Goal: Information Seeking & Learning: Learn about a topic

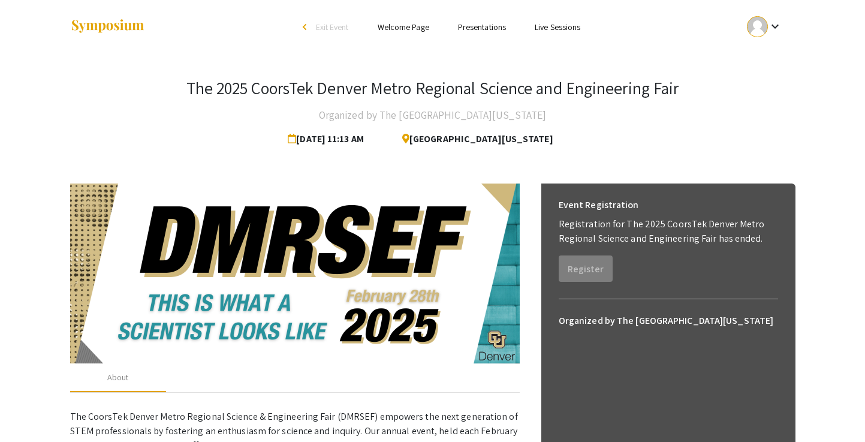
click at [497, 24] on link "Presentations" at bounding box center [482, 27] width 48 height 11
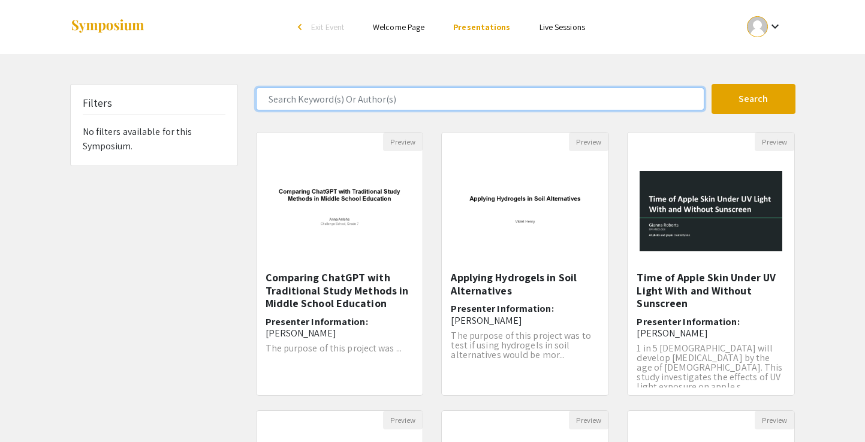
click at [382, 101] on input "Search Keyword(s) Or Author(s)" at bounding box center [480, 98] width 448 height 23
type input "[PERSON_NAME]"
click at [753, 99] on button "Search" at bounding box center [753, 99] width 84 height 30
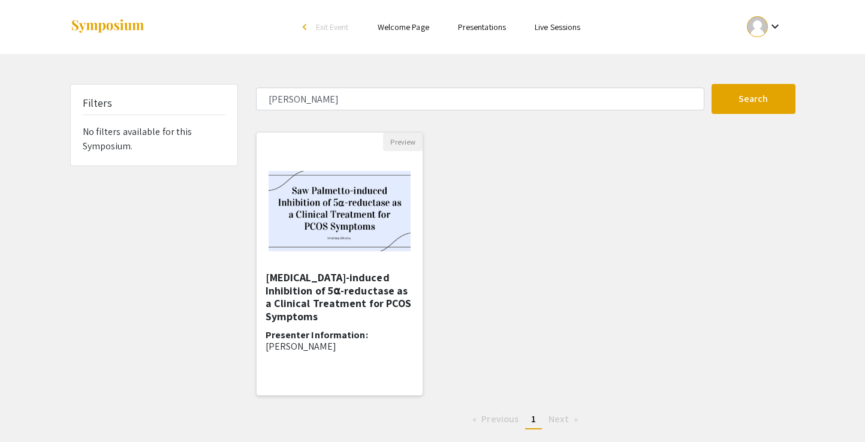
click at [297, 319] on h5 "[MEDICAL_DATA]-induced Inhibition of 5⍺-reductase as a Clinical Treatment for P…" at bounding box center [339, 297] width 149 height 52
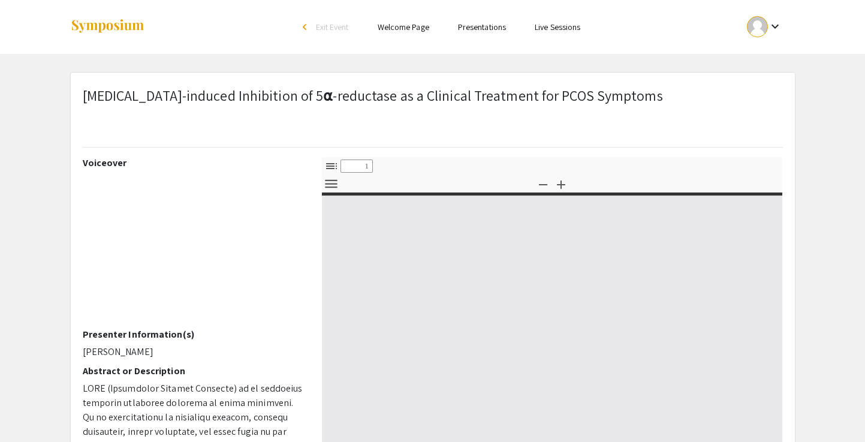
select select "custom"
type input "0"
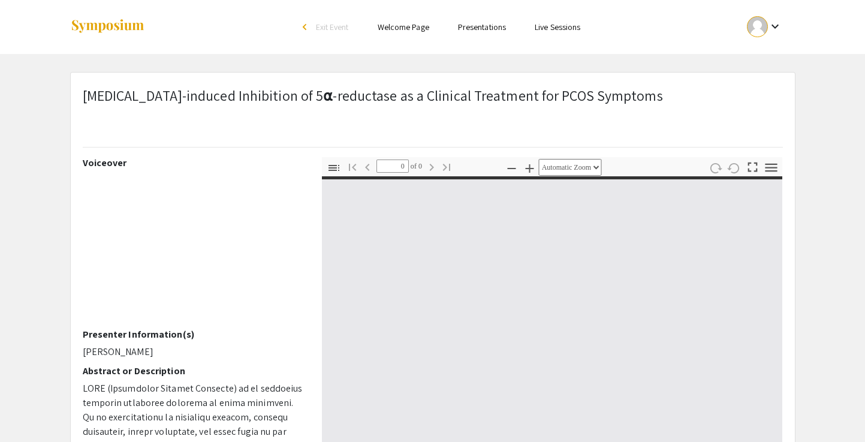
select select "custom"
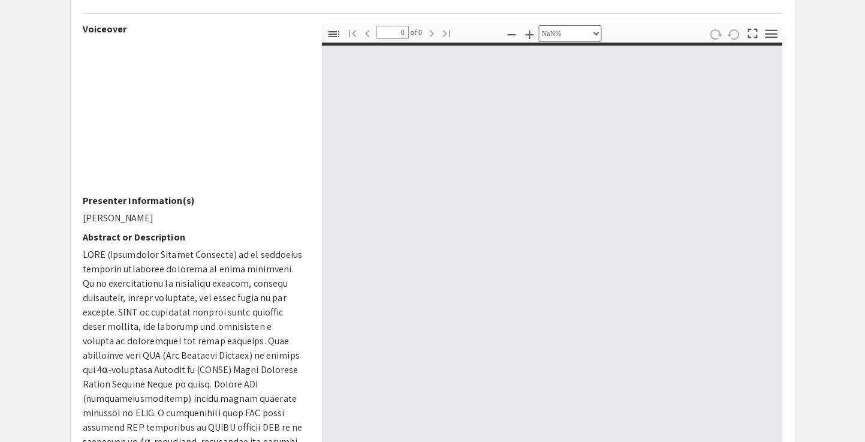
type input "1"
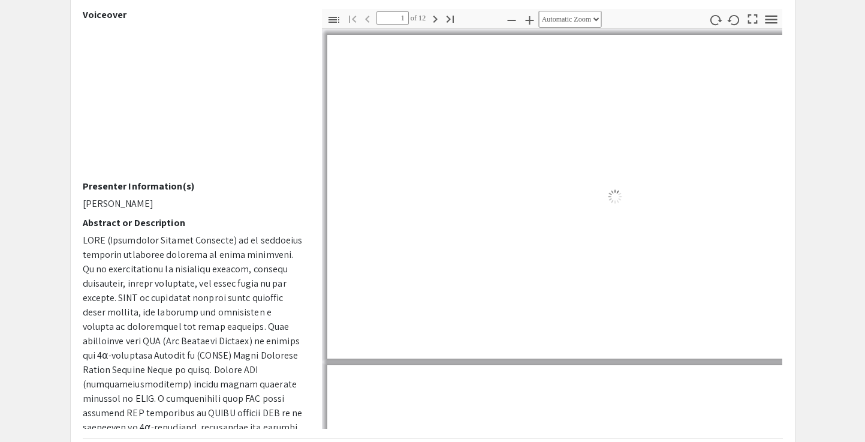
scroll to position [149, 0]
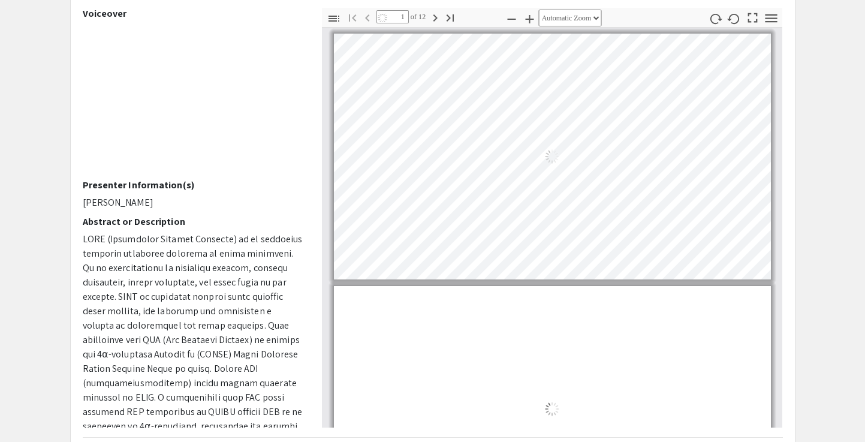
select select "auto"
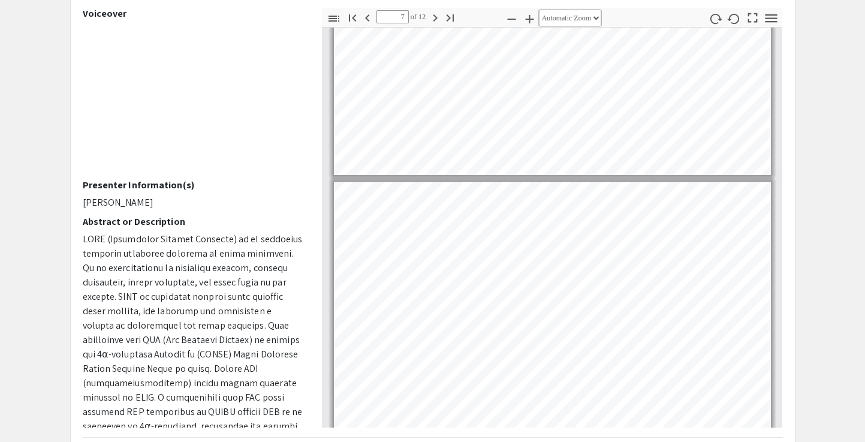
scroll to position [1908, 0]
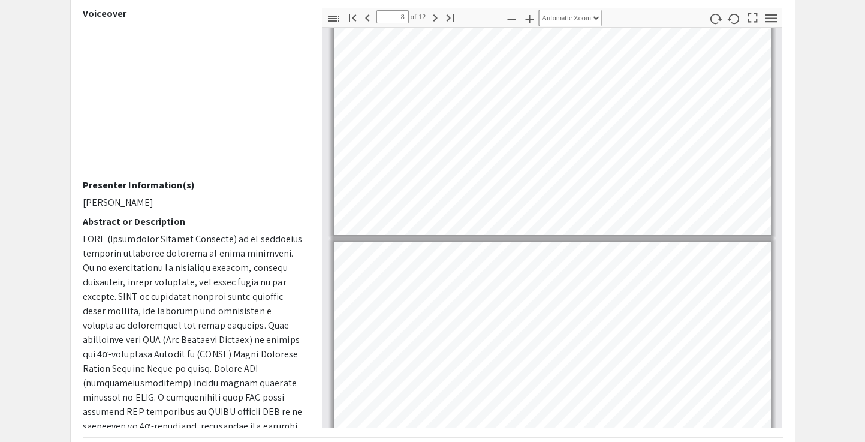
type input "9"
